Goal: Download file/media

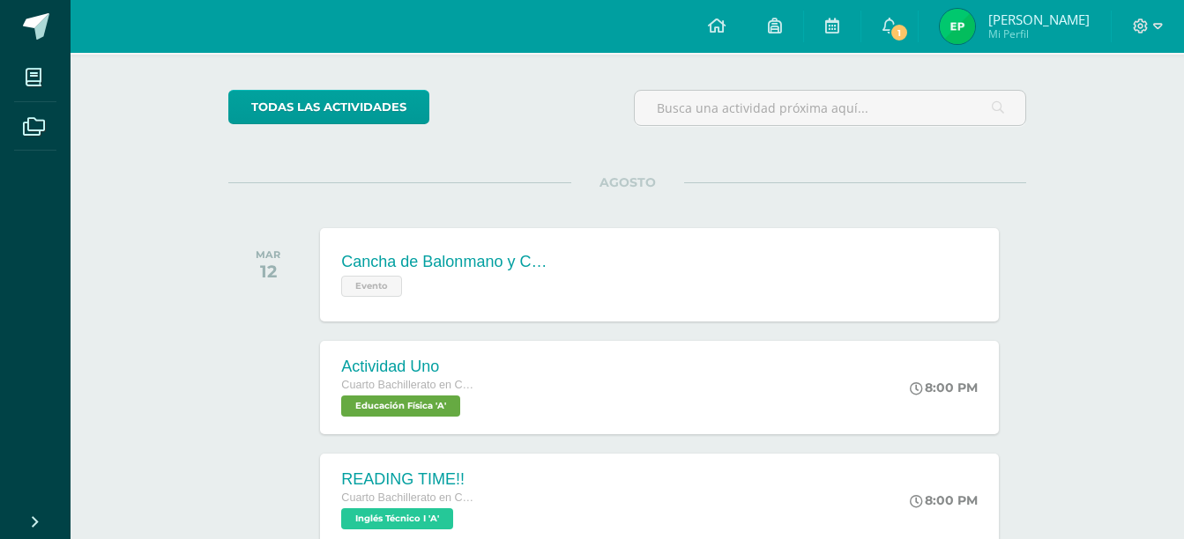
scroll to position [161, 0]
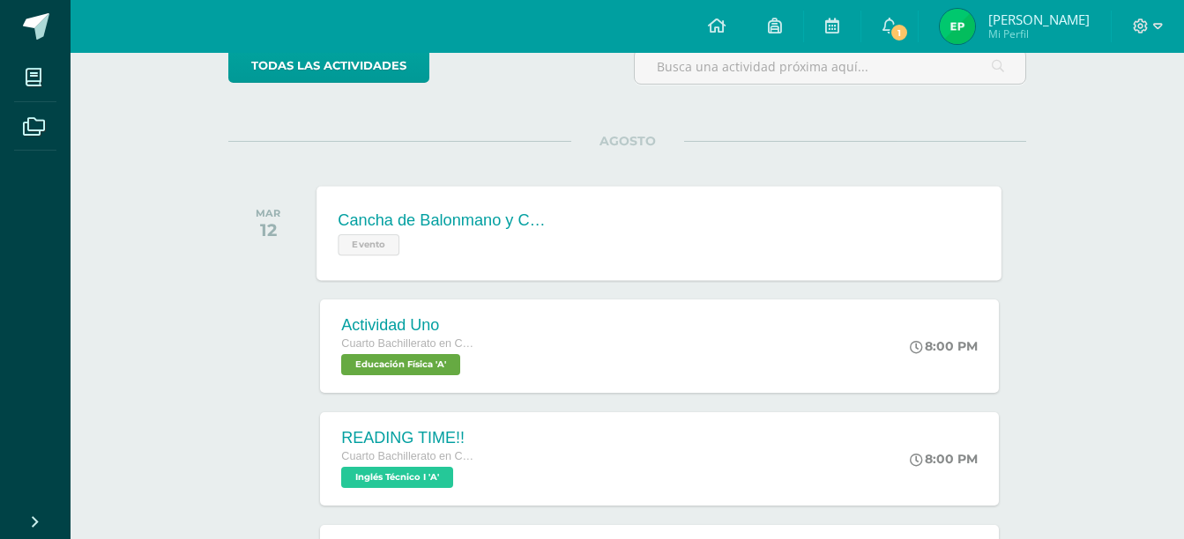
click at [592, 242] on div "Cancha de Balonmano y Contenido Evento Cancha de Balonmano y Contenido Evento C…" at bounding box center [659, 233] width 685 height 94
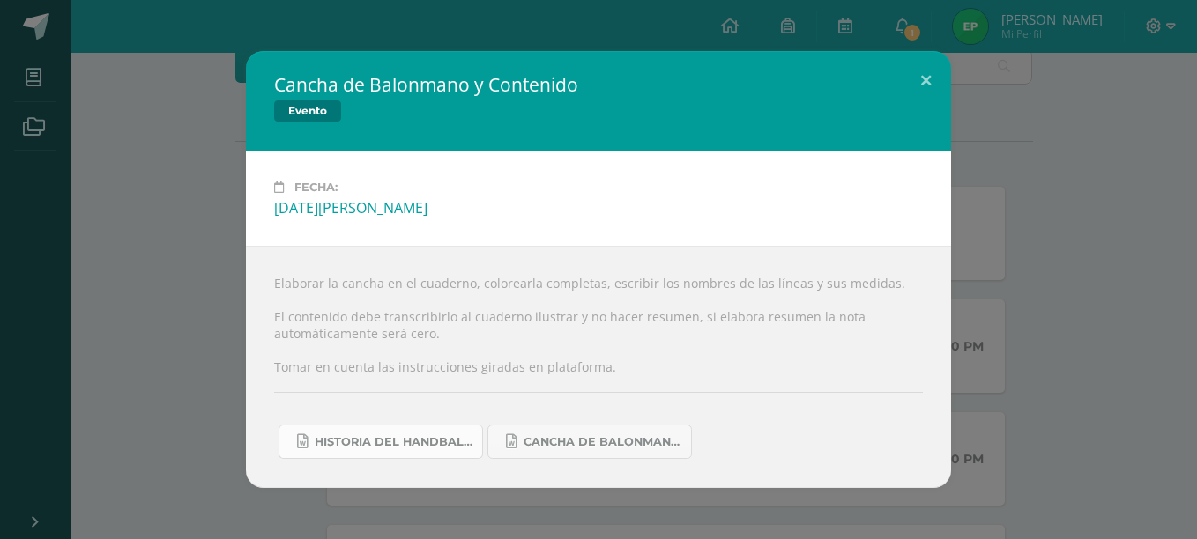
click at [415, 435] on span "Historia del handball.docx" at bounding box center [394, 442] width 159 height 14
click at [1116, 249] on div "Cancha de Balonmano y Contenido Evento Fecha: [DATE][PERSON_NAME] Elaborar la c…" at bounding box center [598, 269] width 1183 height 437
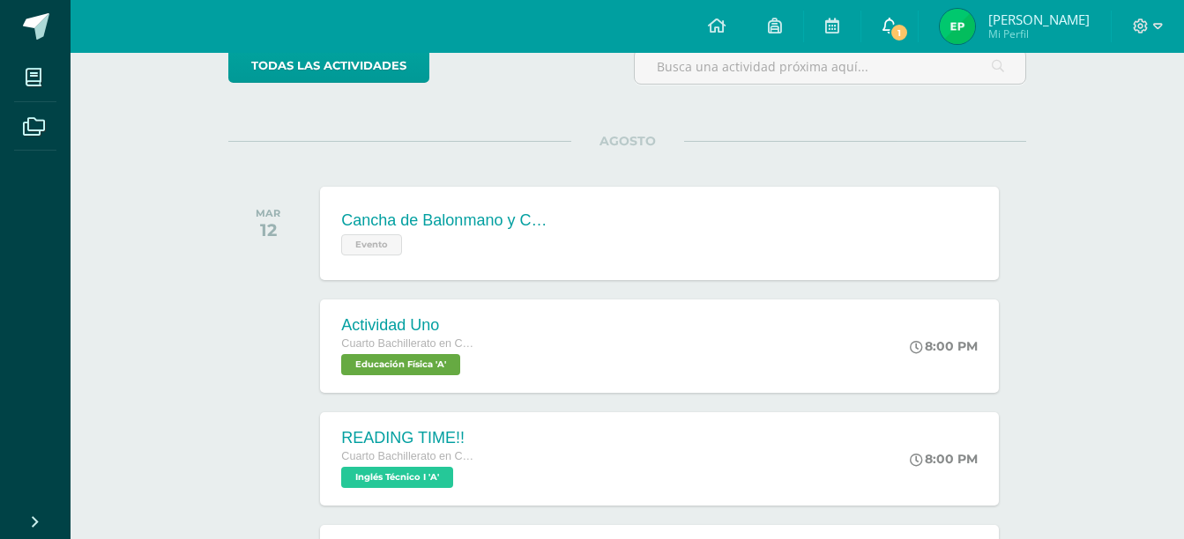
click at [909, 28] on span "1" at bounding box center [898, 32] width 19 height 19
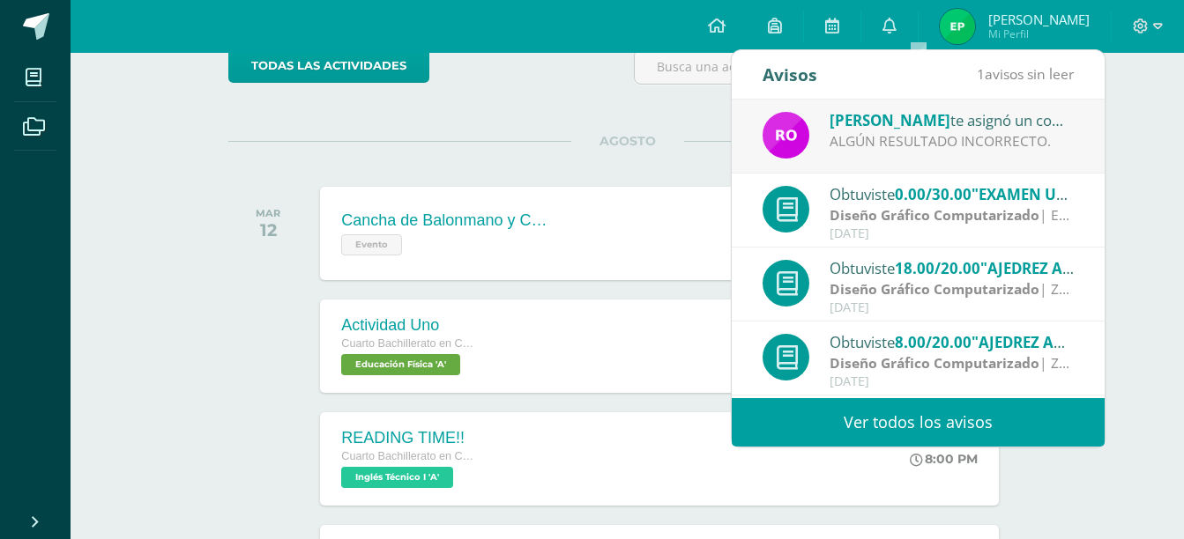
click at [977, 134] on div "ALGÚN RESULTADO INCORRECTO." at bounding box center [951, 141] width 245 height 20
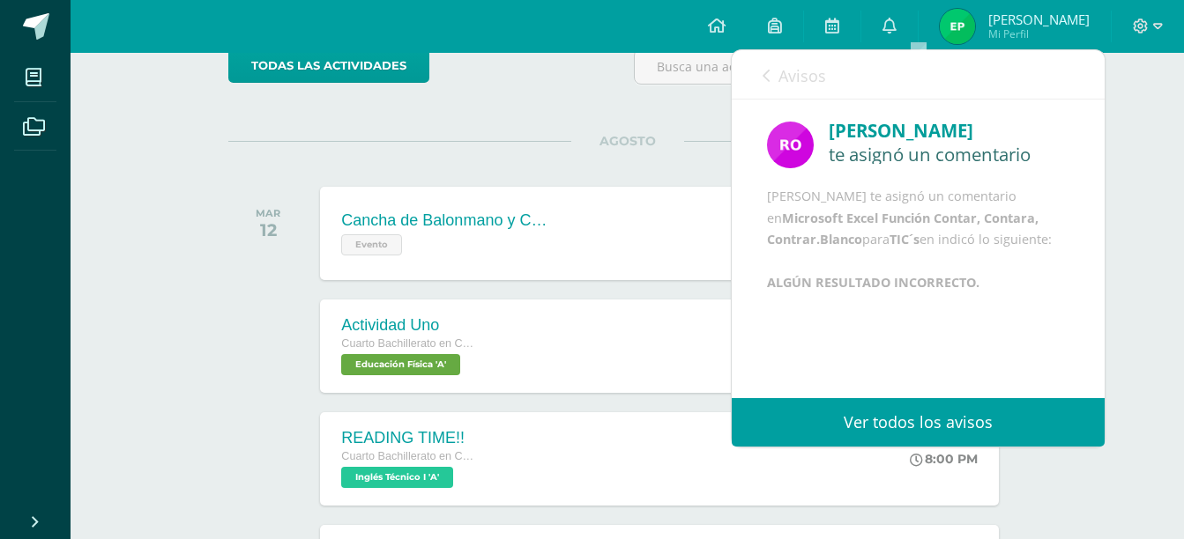
scroll to position [21, 0]
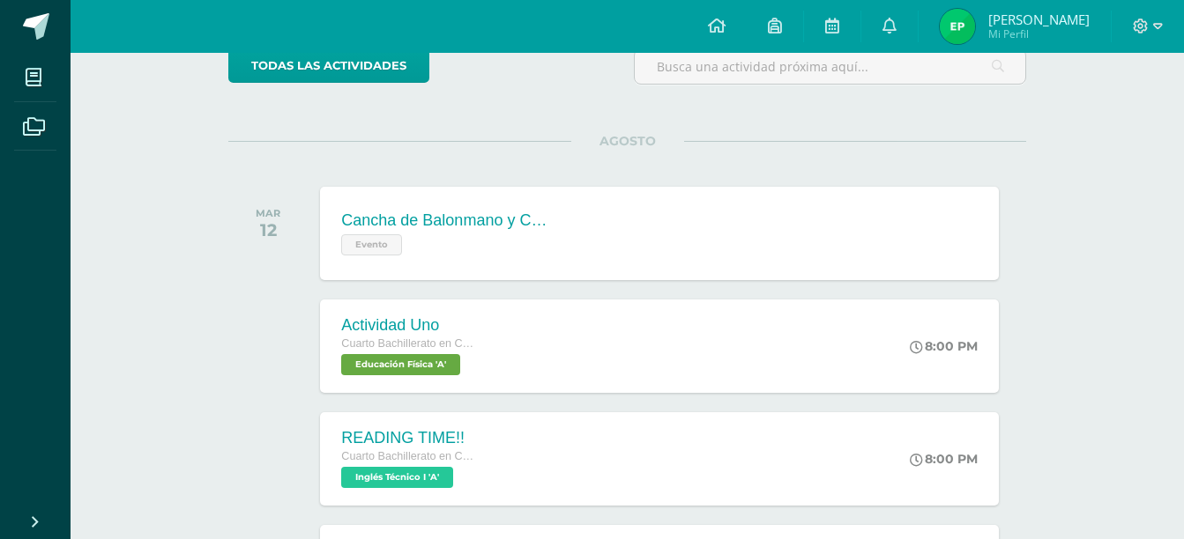
click at [658, 174] on div "AGOSTO [DATE] Cancha de Balonmano y Contenido Evento Cancha de Balonmano y Cont…" at bounding box center [627, 212] width 798 height 142
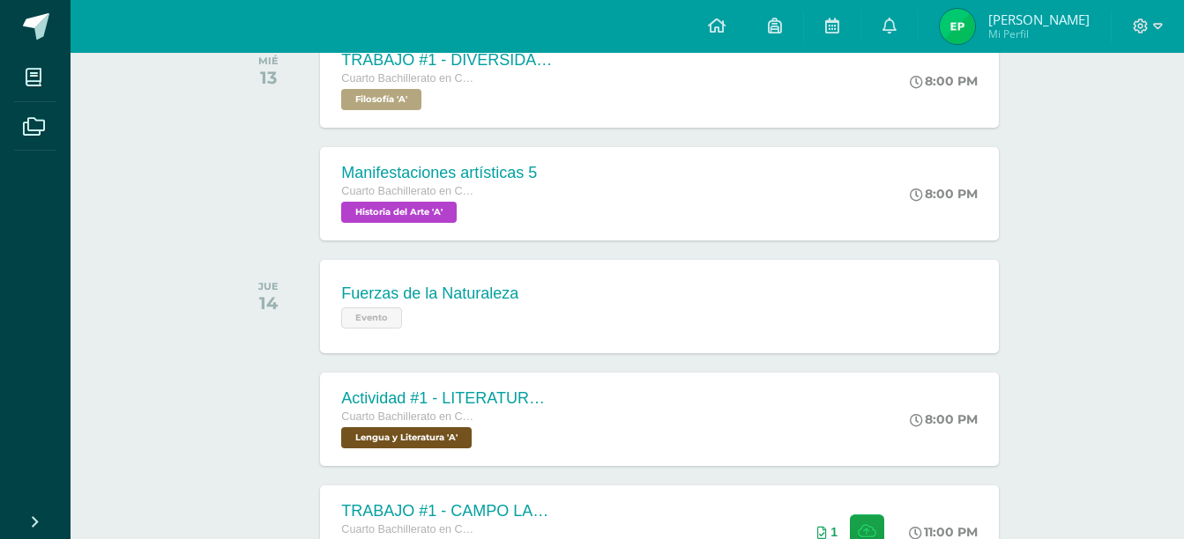
scroll to position [662, 0]
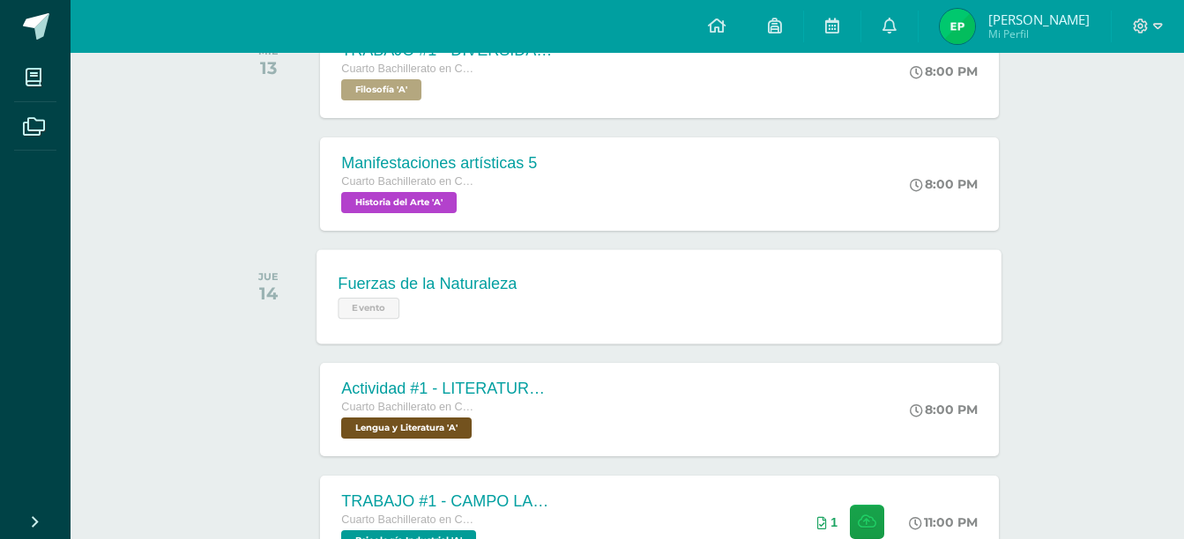
click at [566, 304] on div "Fuerzas de la Naturaleza Evento Fuerzas de la Naturaleza Evento Cargando conten…" at bounding box center [659, 296] width 685 height 94
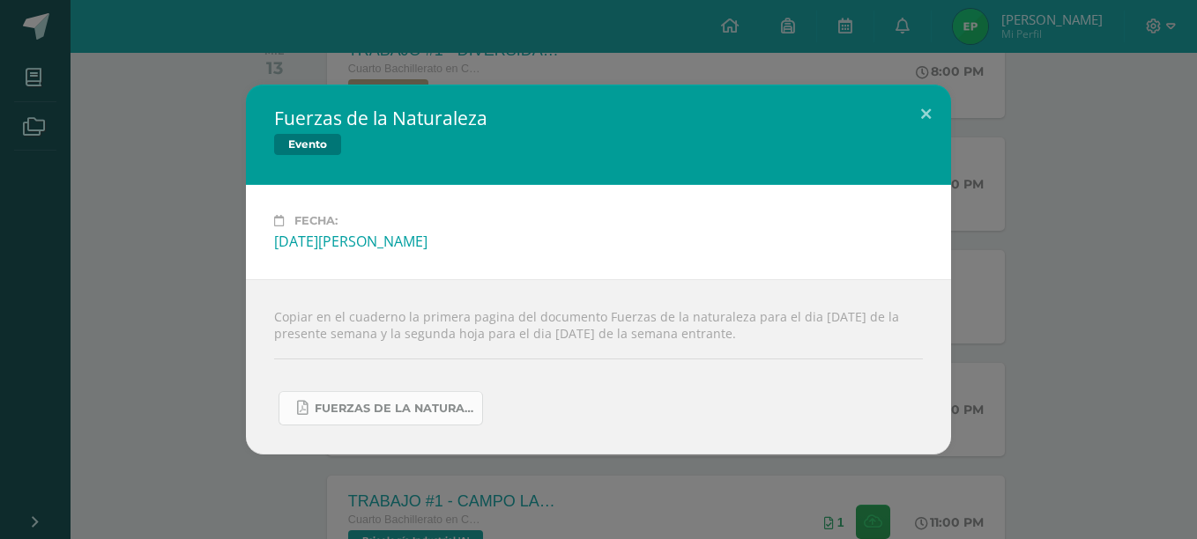
click at [390, 411] on span "FUERZAS DE LA NATURALEZA 2025.pdf" at bounding box center [394, 409] width 159 height 14
click at [1141, 278] on div "Fuerzas de la Naturaleza Evento Fecha: [DATE][PERSON_NAME] Copiar en el cuadern…" at bounding box center [598, 270] width 1183 height 370
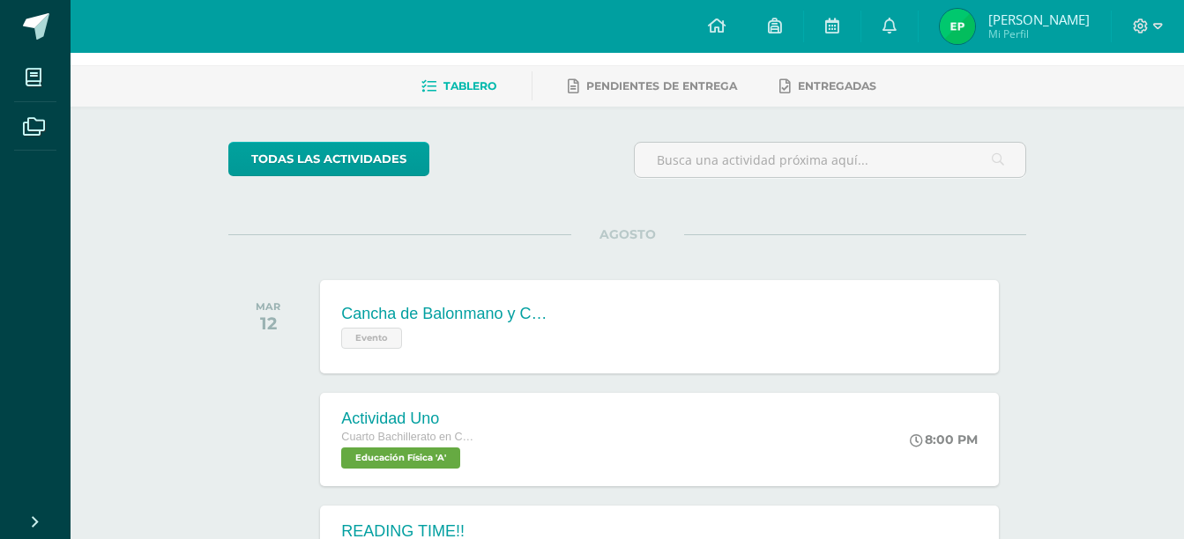
scroll to position [0, 0]
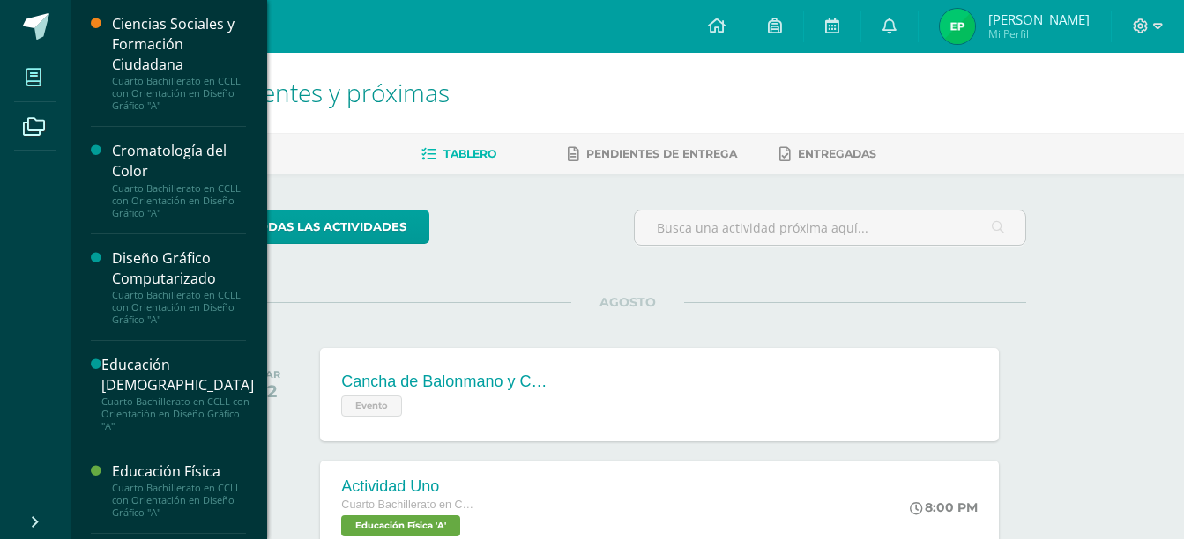
click at [32, 84] on icon at bounding box center [34, 78] width 16 height 18
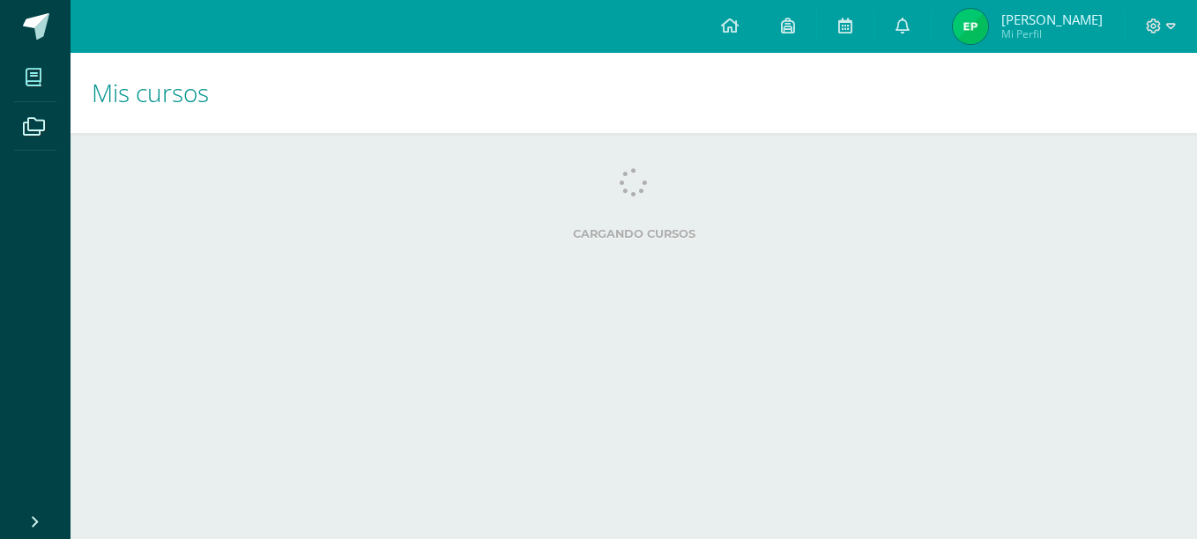
click at [479, 184] on div "Cargando cursos No hay cursos Aún no se te han asignado cursos para este ciclo.…" at bounding box center [634, 208] width 1126 height 150
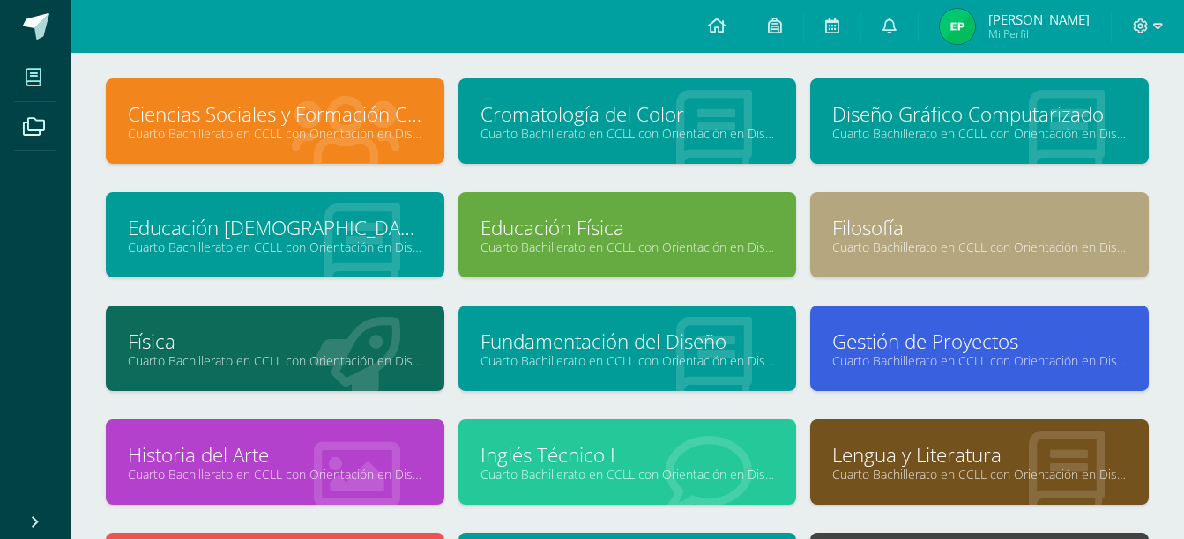
scroll to position [87, 0]
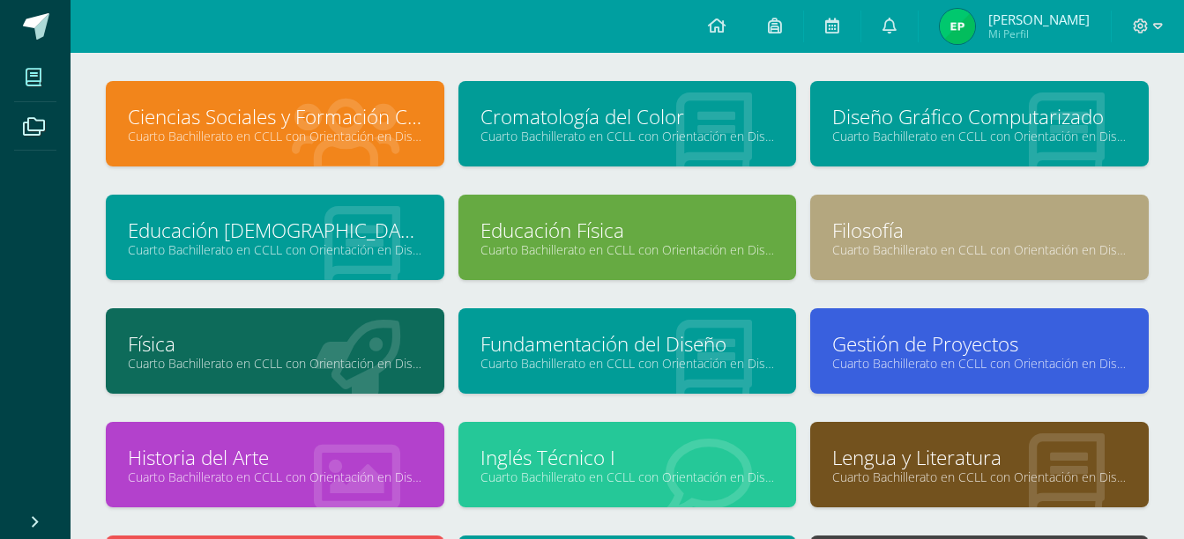
click at [317, 328] on icon at bounding box center [357, 363] width 86 height 86
click at [245, 356] on link "Cuarto Bachillerato en CCLL con Orientación en Diseño Gráfico "A"" at bounding box center [275, 363] width 294 height 17
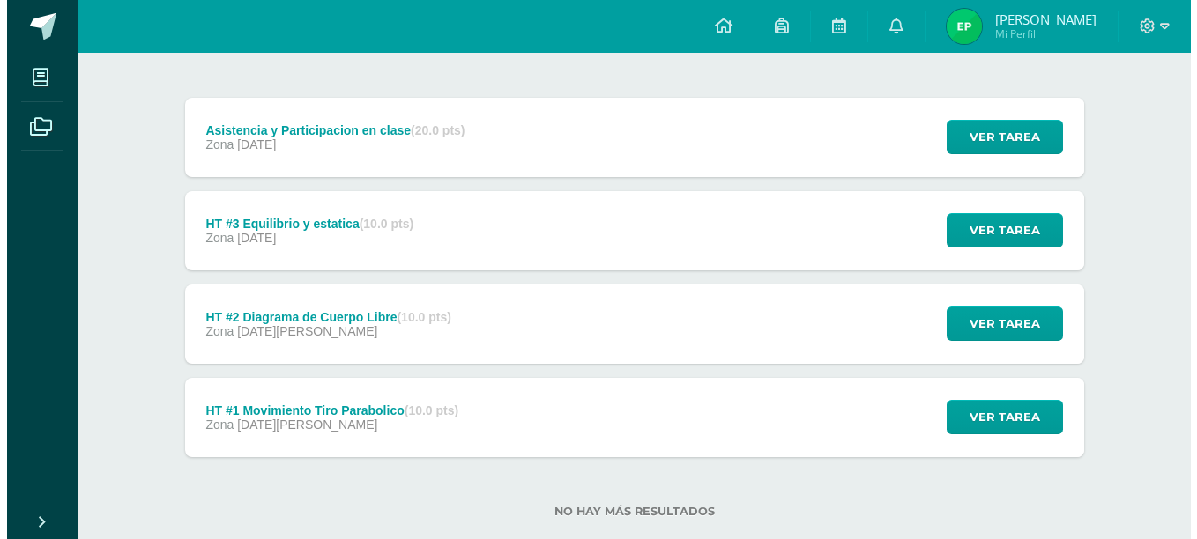
scroll to position [205, 0]
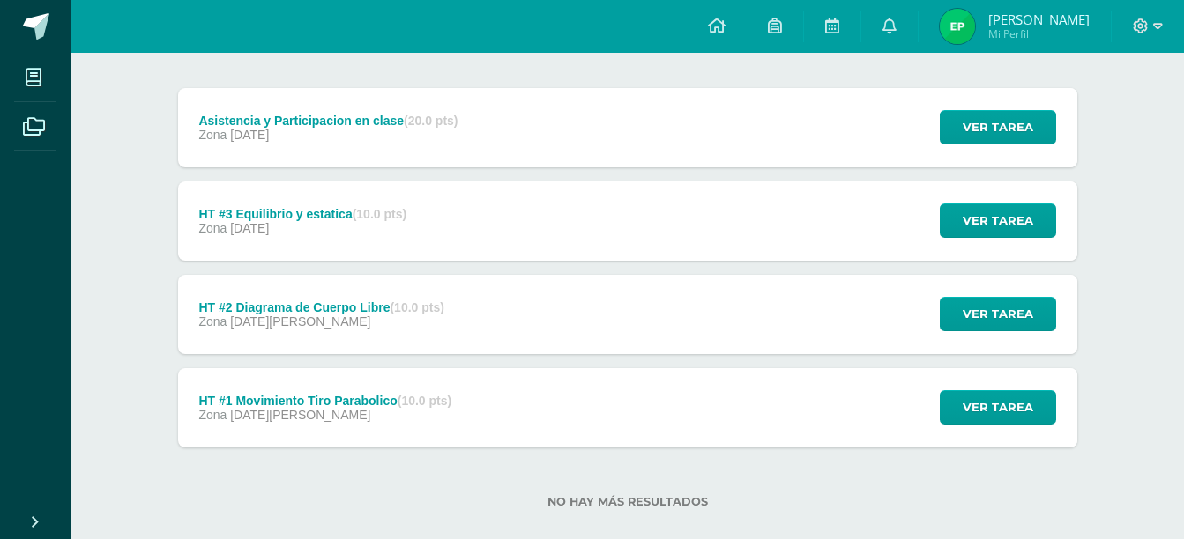
click at [347, 397] on div "HT #1 Movimiento Tiro Parabolico (10.0 pts)" at bounding box center [324, 401] width 253 height 14
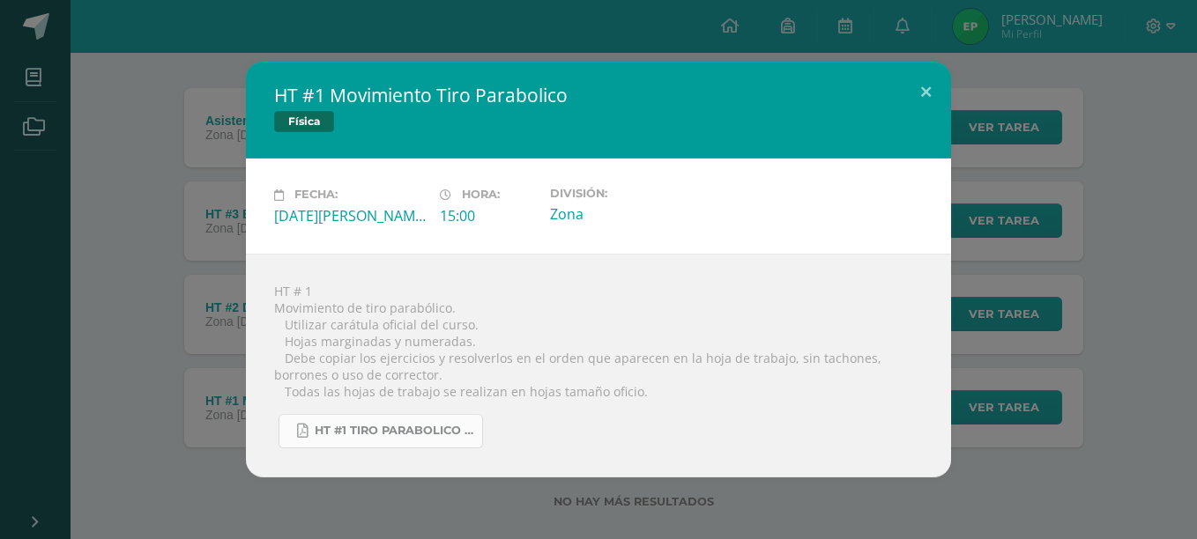
click at [393, 430] on span "HT #1 tiro parabolico 4U.pdf" at bounding box center [394, 431] width 159 height 14
